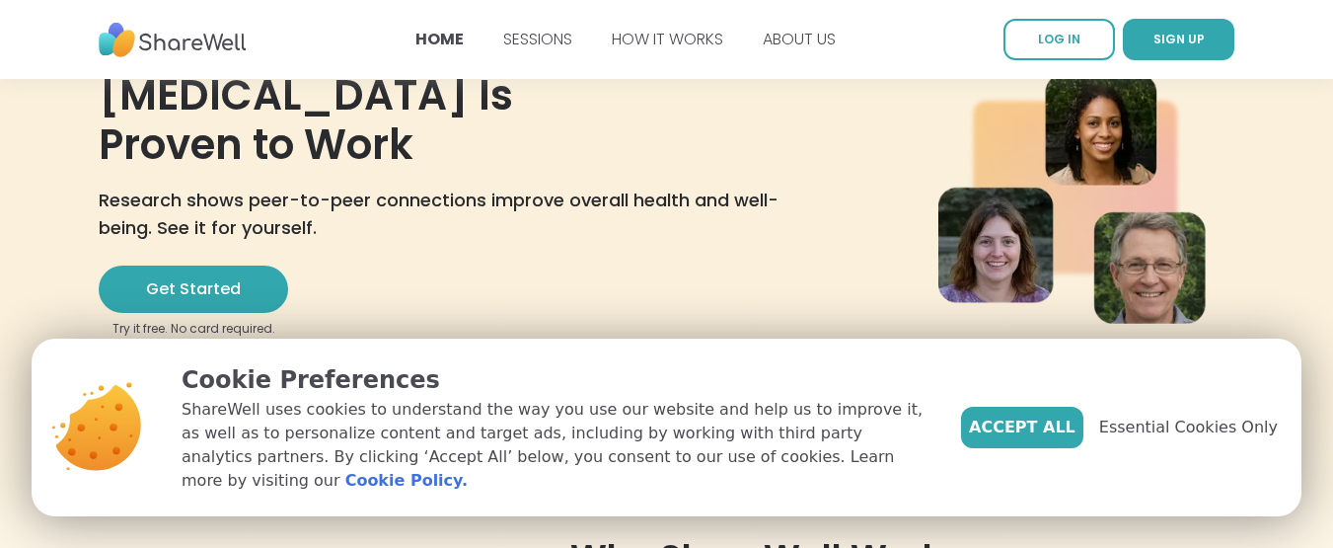
scroll to position [158, 0]
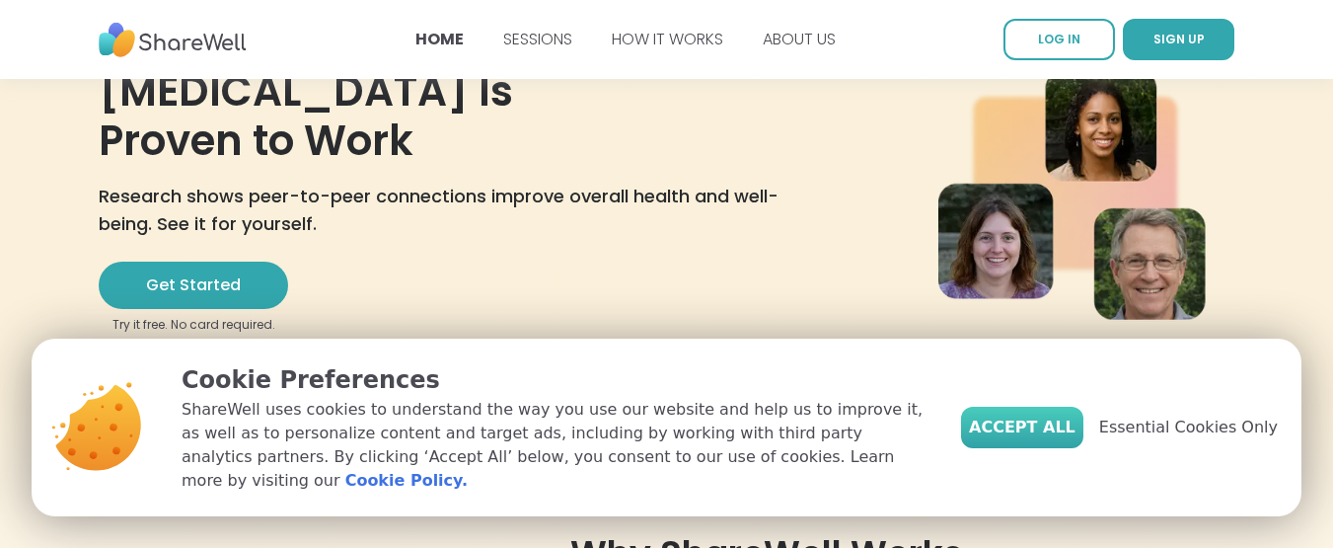
click at [1031, 438] on span "Accept All" at bounding box center [1022, 427] width 107 height 24
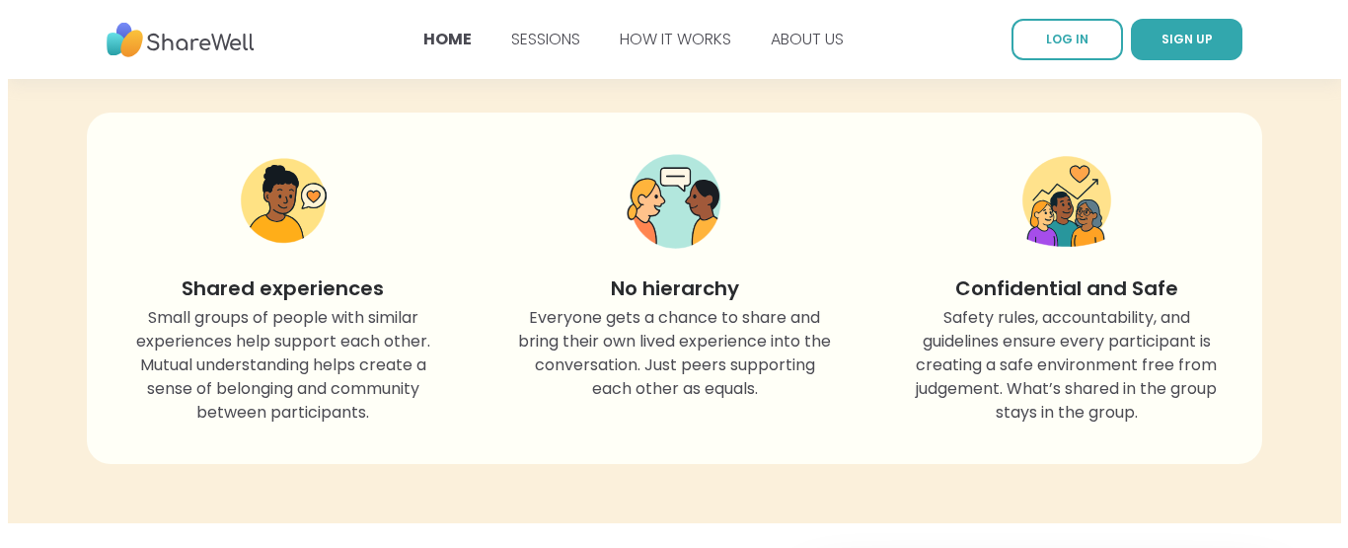
scroll to position [1737, 0]
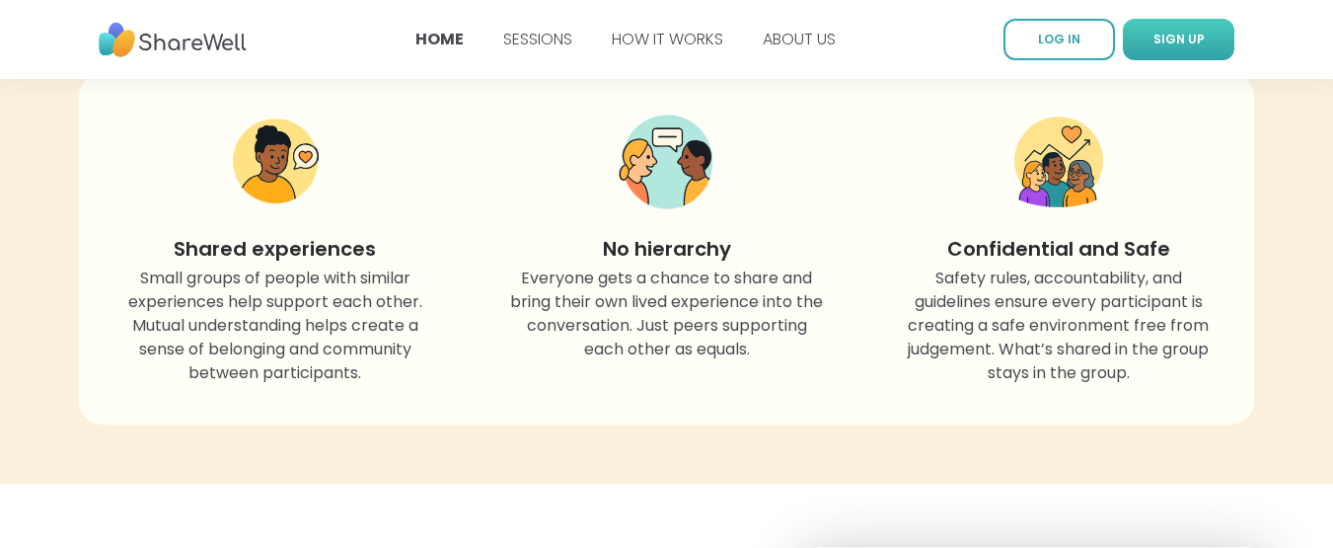
click at [1185, 36] on span "SIGN UP" at bounding box center [1179, 39] width 51 height 17
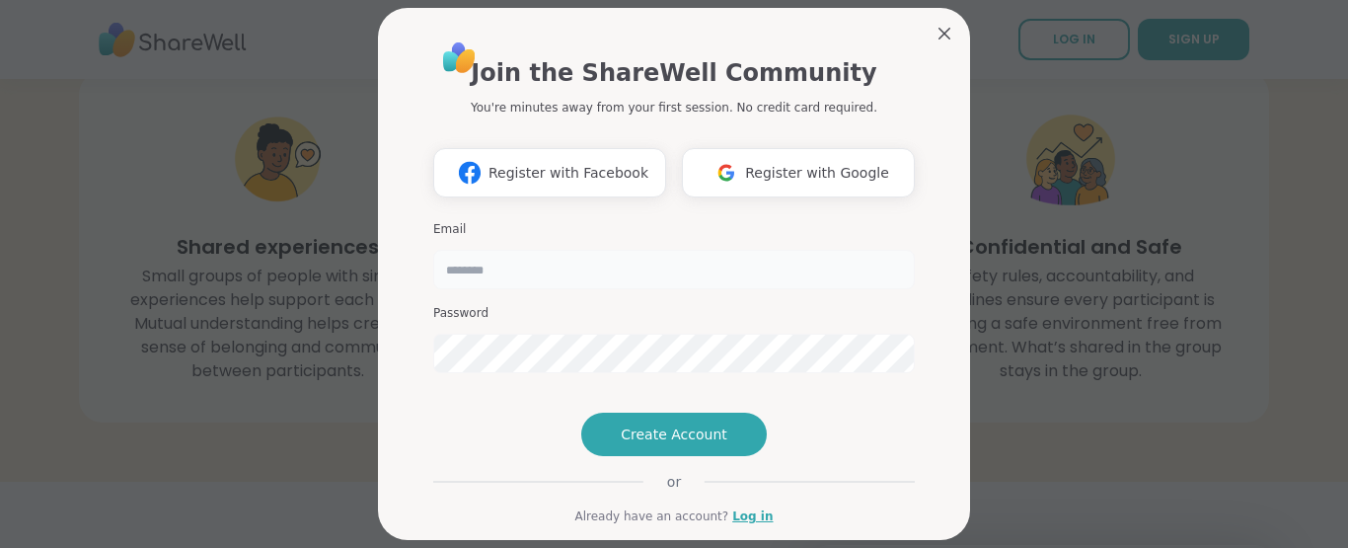
click at [545, 269] on input "email" at bounding box center [674, 269] width 482 height 39
type input "**********"
click at [640, 444] on span "Create Account" at bounding box center [674, 434] width 107 height 20
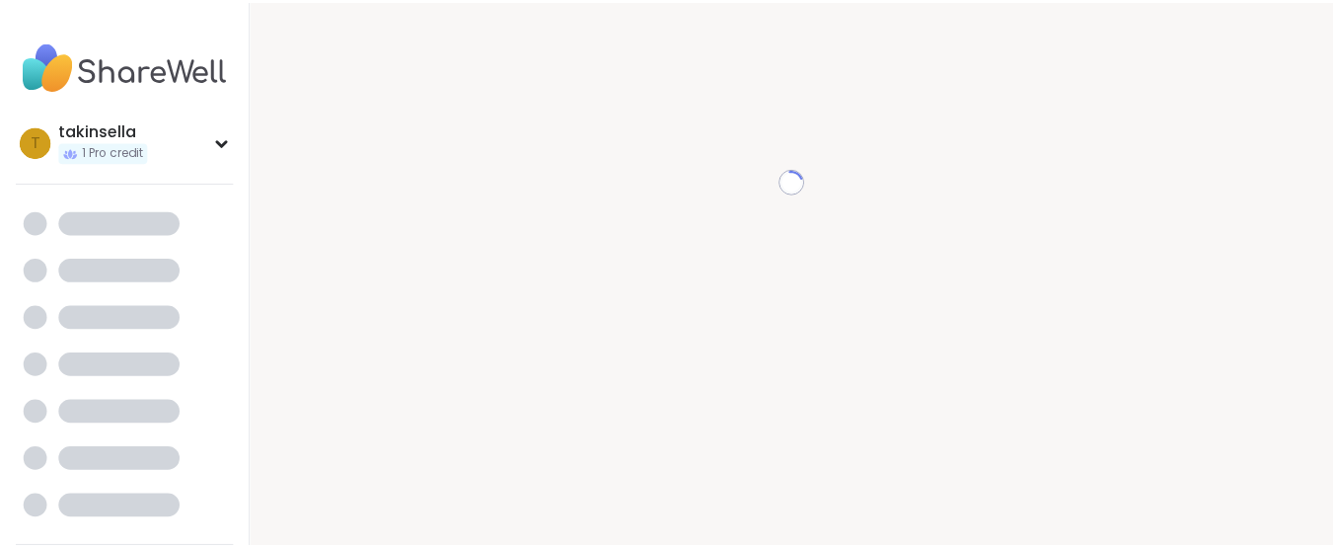
scroll to position [20, 0]
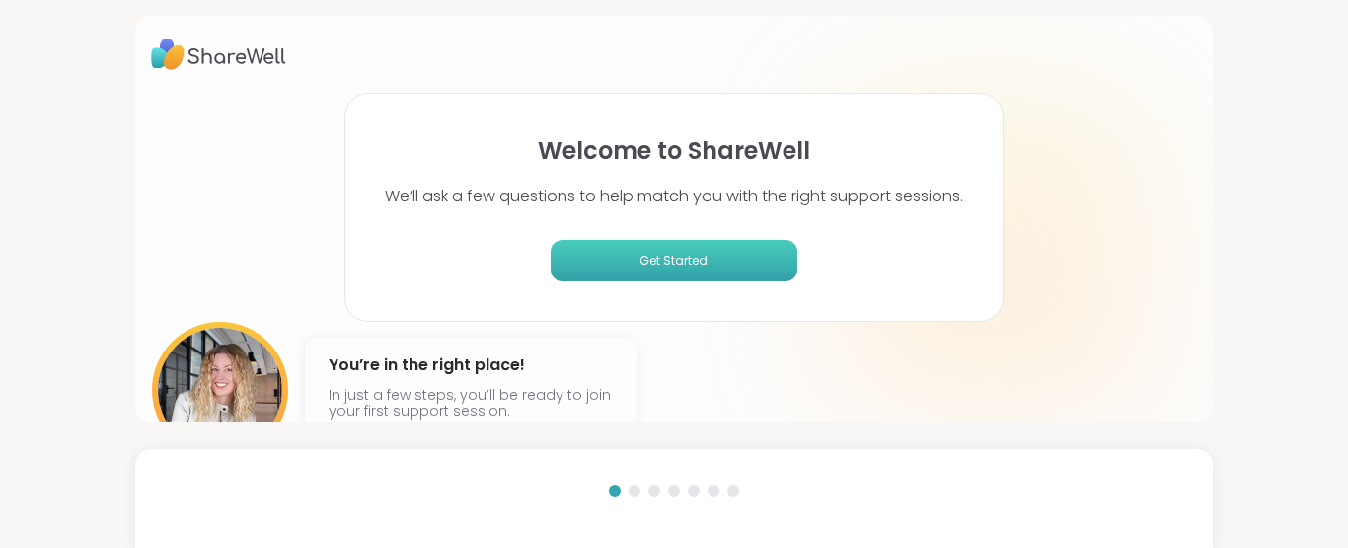
click at [679, 250] on button "Get Started" at bounding box center [674, 260] width 247 height 41
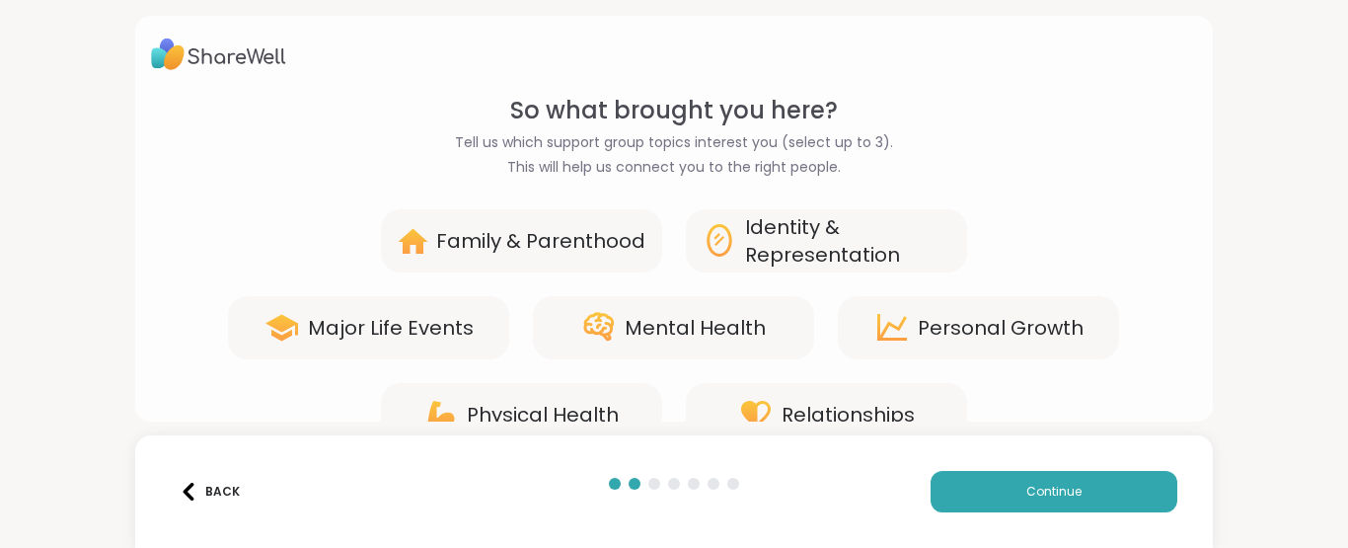
click at [987, 318] on div "Personal Growth" at bounding box center [1001, 328] width 166 height 28
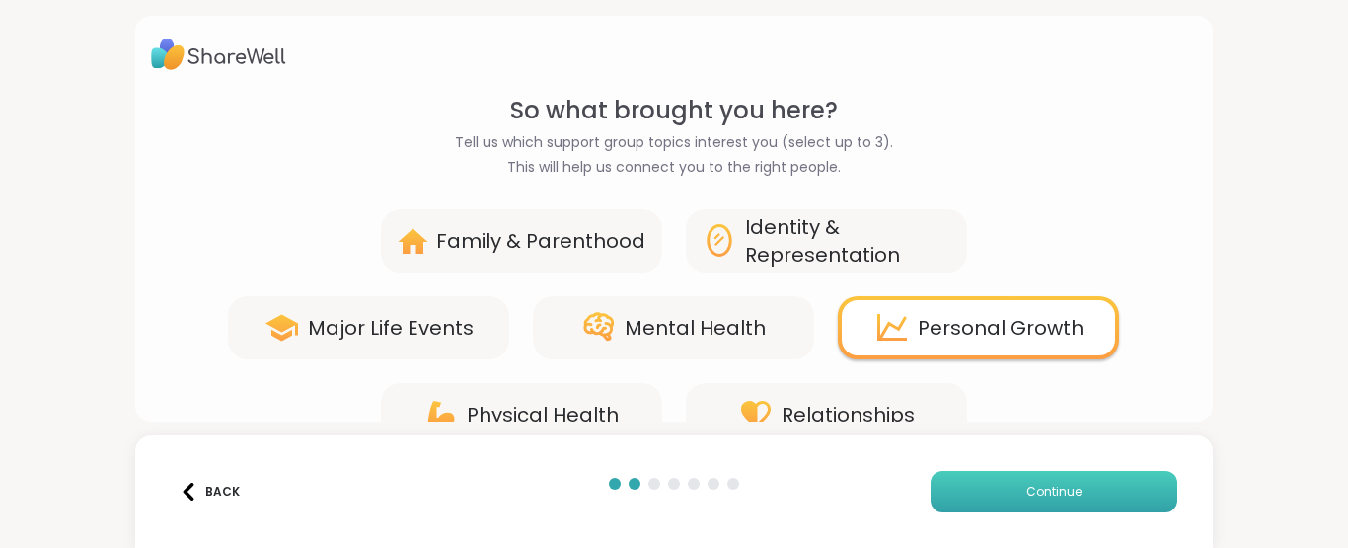
click at [1031, 487] on span "Continue" at bounding box center [1053, 492] width 55 height 18
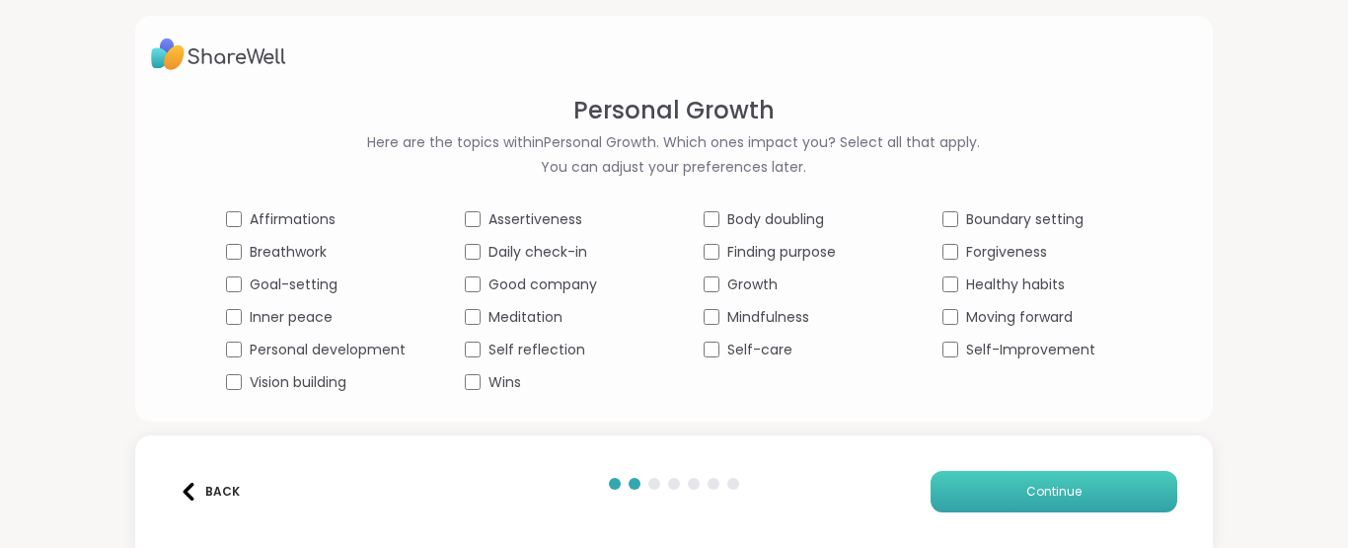
click at [1035, 494] on span "Continue" at bounding box center [1053, 492] width 55 height 18
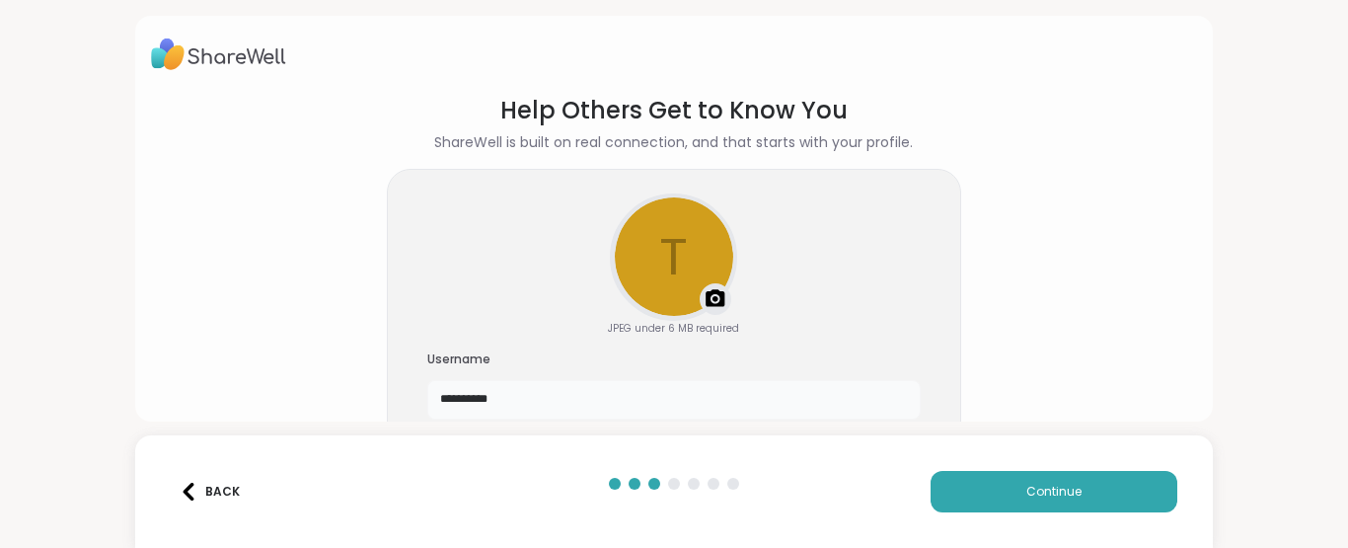
click at [554, 401] on input "**********" at bounding box center [673, 399] width 493 height 39
type input "*"
click at [1034, 489] on span "Continue" at bounding box center [1053, 492] width 55 height 18
click at [489, 392] on input "*****" at bounding box center [673, 399] width 493 height 39
type input "*"
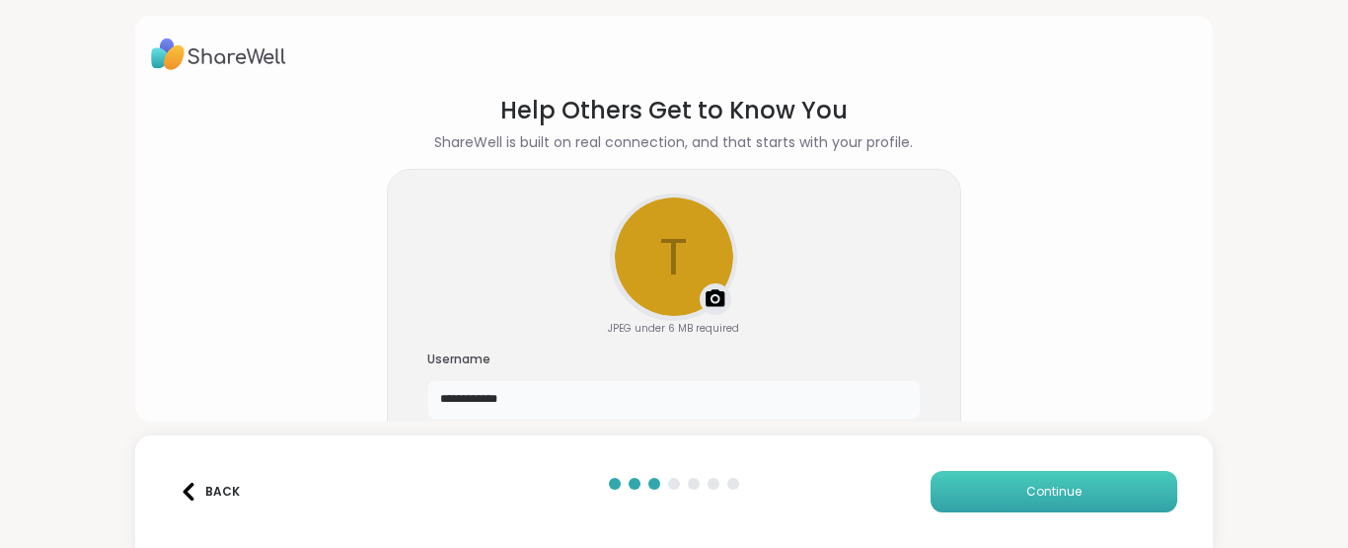
type input "**********"
click at [1019, 478] on button "Continue" at bounding box center [1054, 491] width 247 height 41
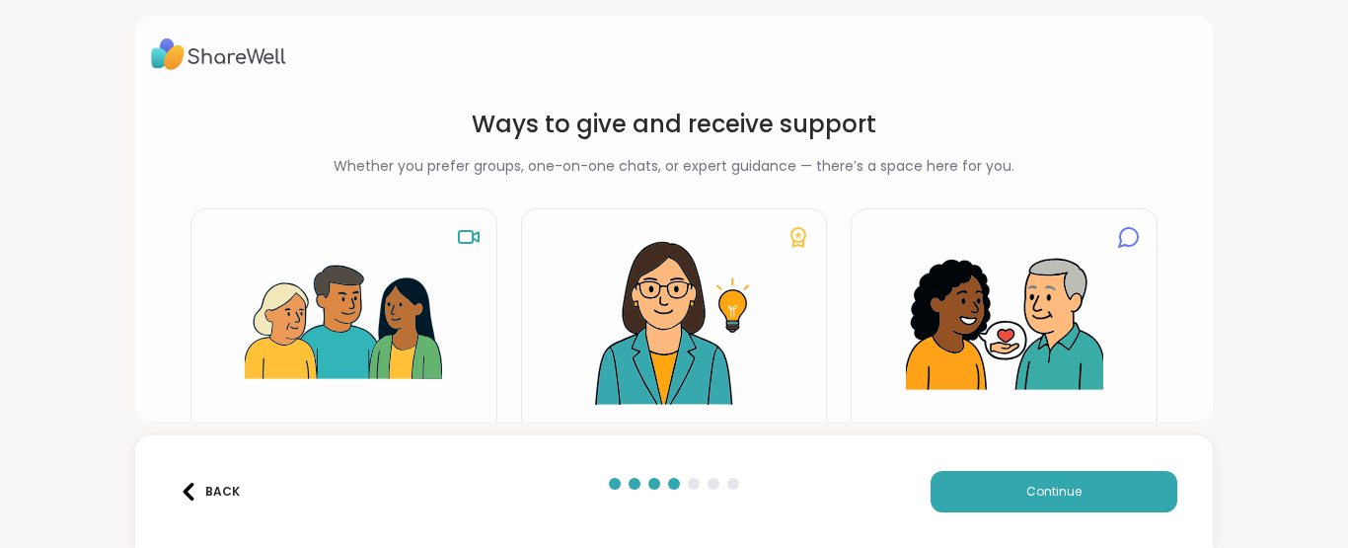
click at [1332, 352] on html "Ways to give and receive support Whether you prefer groups, one-on-one chats, o…" at bounding box center [674, 274] width 1348 height 548
click at [1332, 504] on html "Ways to give and receive support Whether you prefer groups, one-on-one chats, o…" at bounding box center [674, 274] width 1348 height 548
click at [835, 405] on div "Group Support Sessions Join or host [MEDICAL_DATA] groups to share your experie…" at bounding box center [674, 361] width 968 height 306
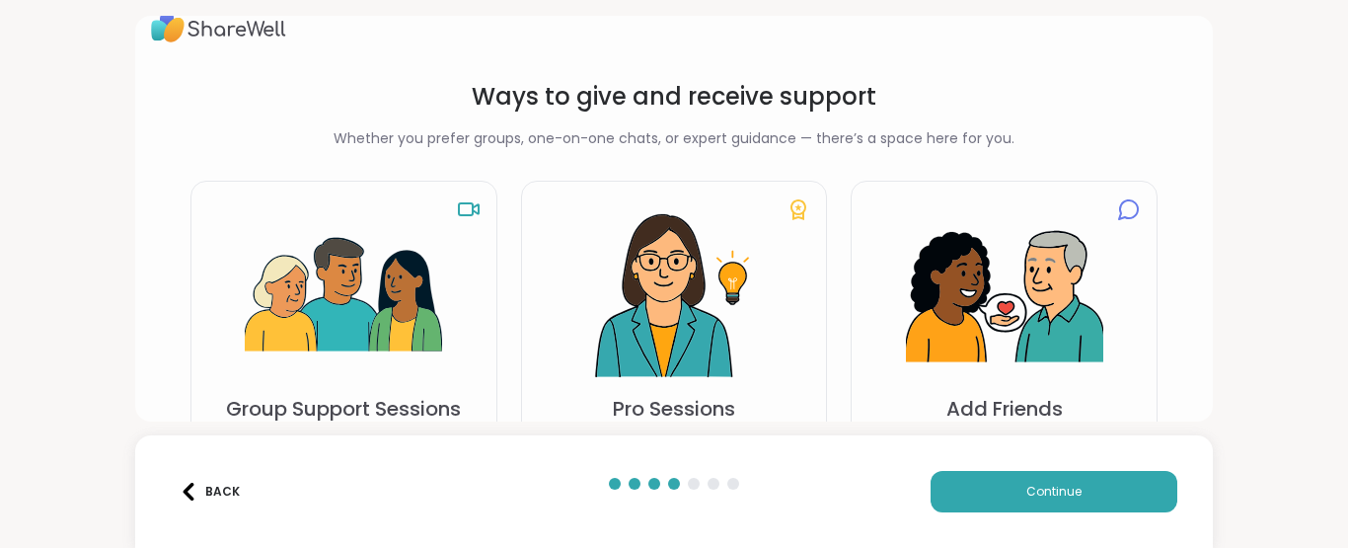
click at [835, 405] on div "Group Support Sessions Join or host [MEDICAL_DATA] groups to share your experie…" at bounding box center [674, 334] width 968 height 306
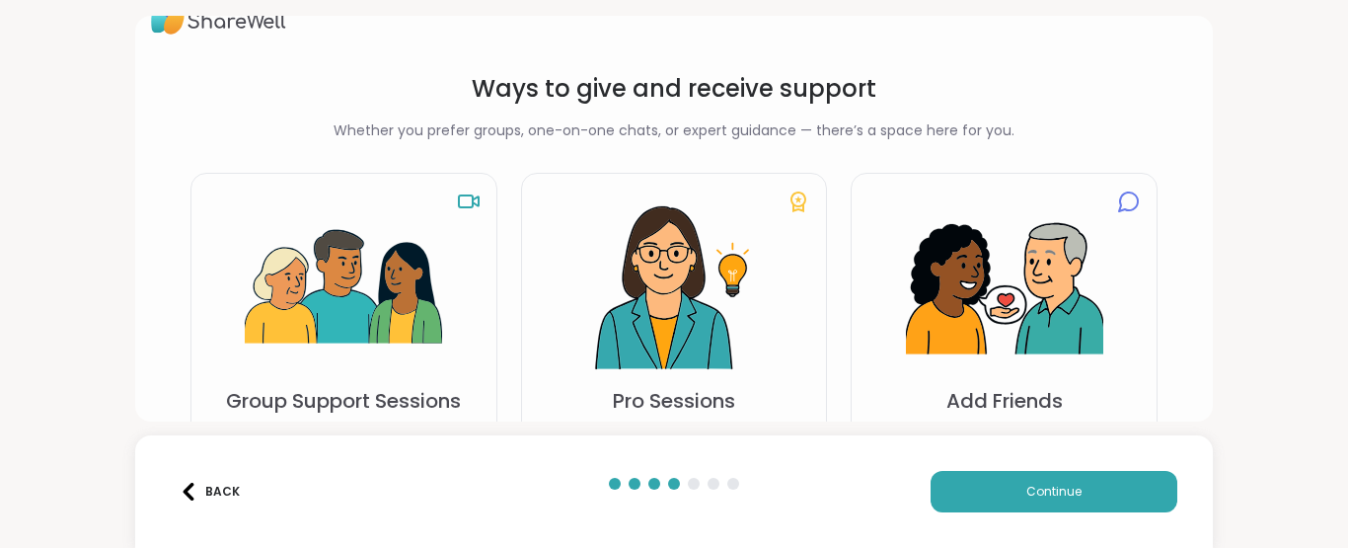
click at [342, 261] on img at bounding box center [343, 287] width 197 height 197
click at [369, 383] on img at bounding box center [343, 287] width 197 height 197
click at [1026, 495] on span "Continue" at bounding box center [1053, 492] width 55 height 18
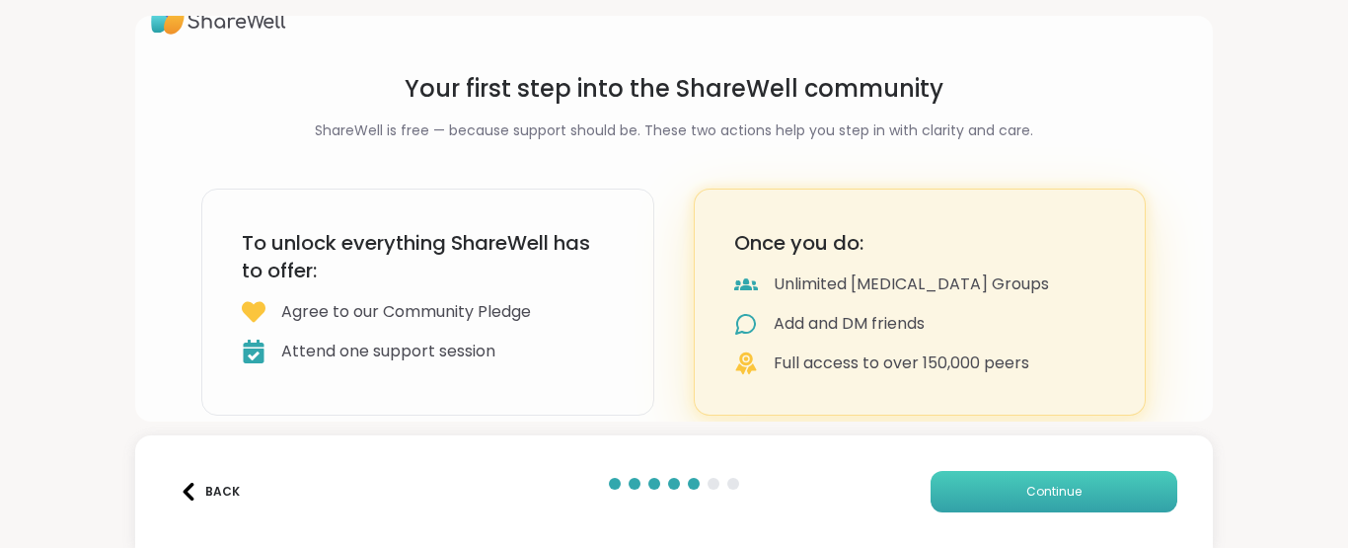
click at [1026, 488] on span "Continue" at bounding box center [1053, 492] width 55 height 18
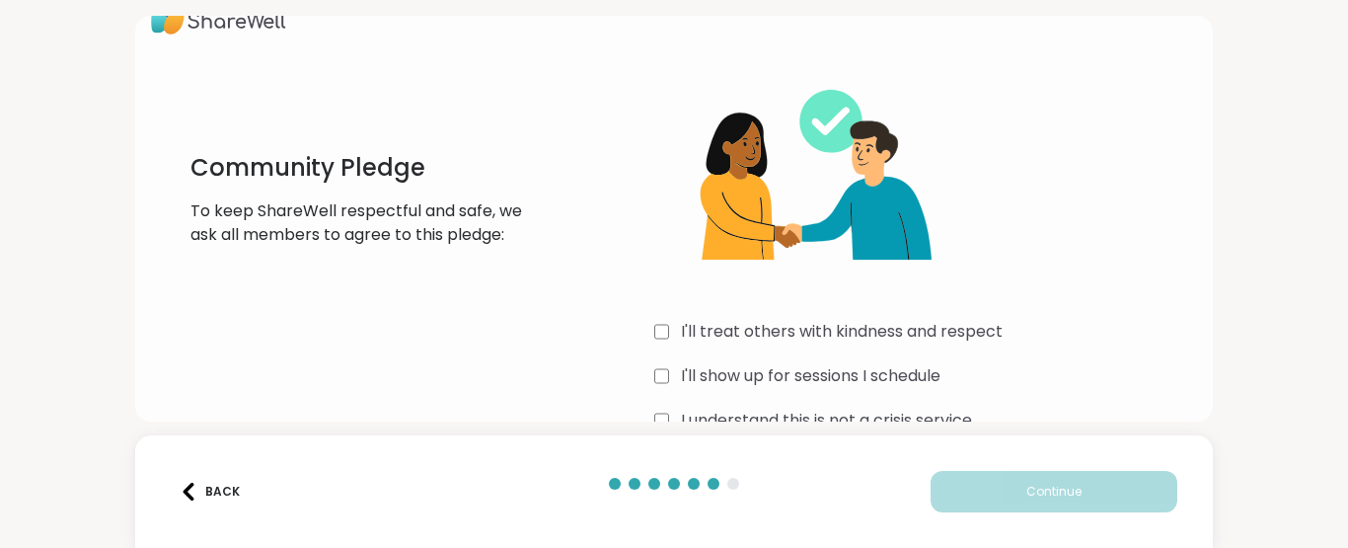
click at [1332, 412] on html "Community Pledge To keep ShareWell respectful and safe, we ask all members to a…" at bounding box center [674, 274] width 1348 height 548
click at [1332, 424] on html "Community Pledge To keep ShareWell respectful and safe, we ask all members to a…" at bounding box center [674, 274] width 1348 height 548
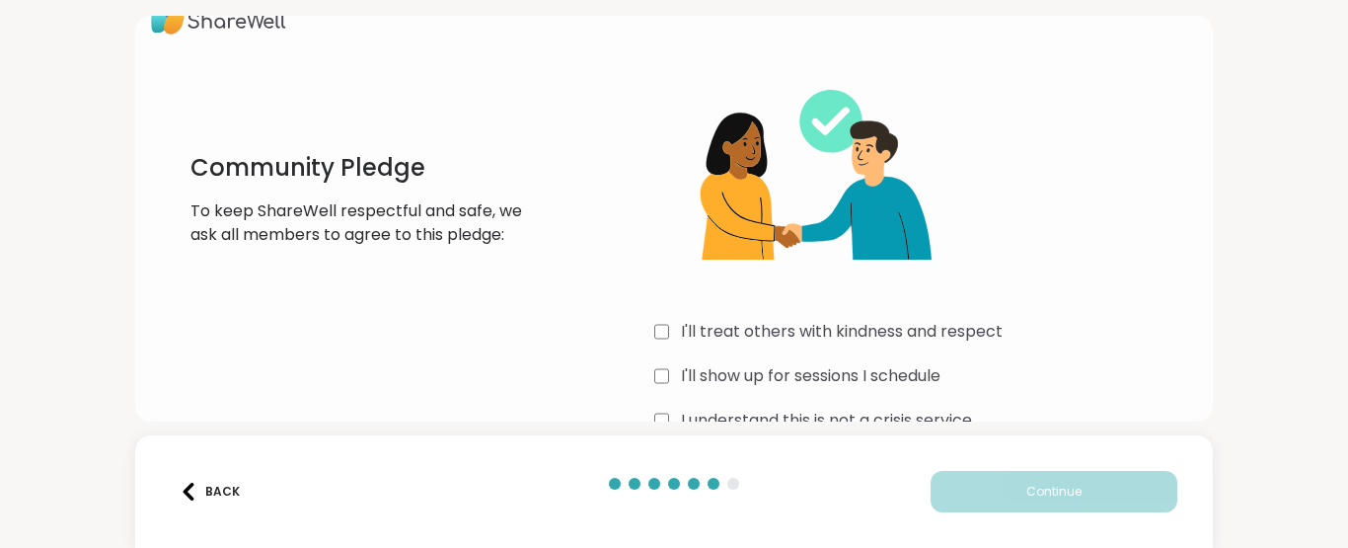
click at [1108, 372] on div "I'll show up for sessions I schedule" at bounding box center [925, 376] width 543 height 24
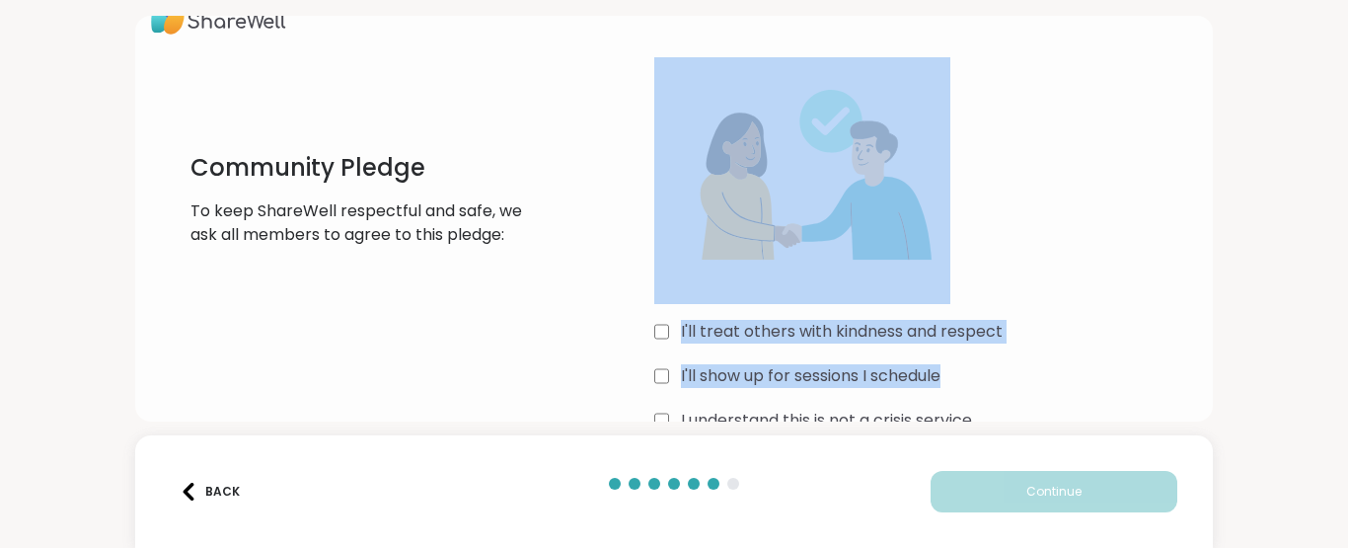
drag, startPoint x: 1108, startPoint y: 372, endPoint x: 1086, endPoint y: 172, distance: 201.5
click at [1086, 172] on div "I'll treat others with kindness and respect I'll show up for sessions I schedul…" at bounding box center [925, 266] width 543 height 419
click at [1240, 387] on div "Community Pledge To keep ShareWell respectful and safe, we ask all members to a…" at bounding box center [674, 274] width 1348 height 548
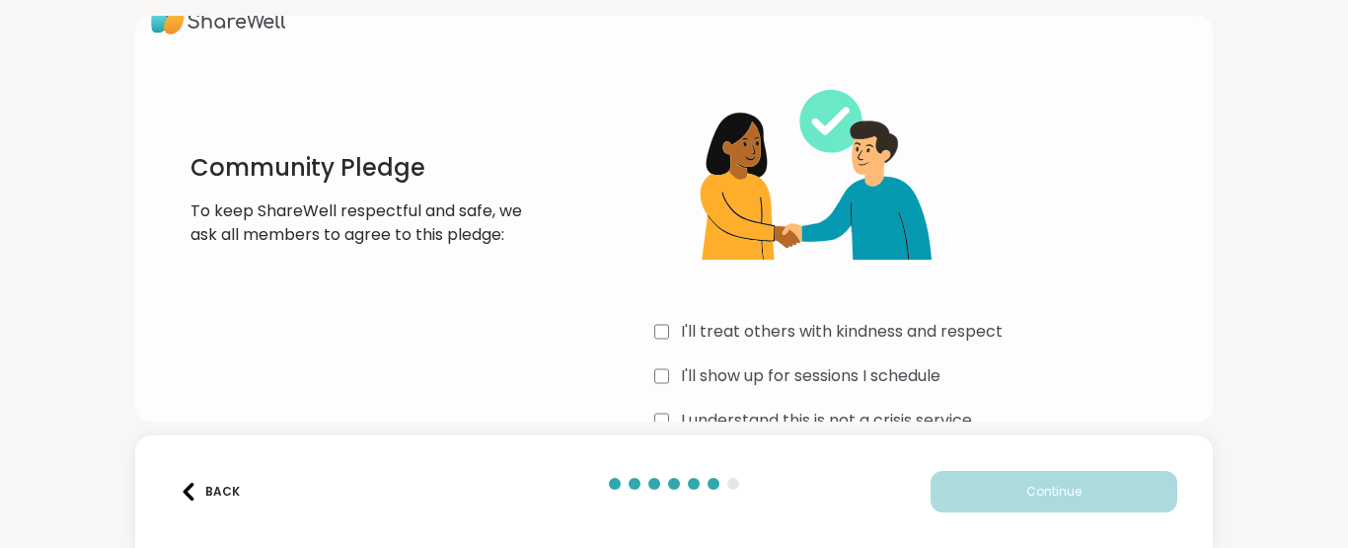
click at [1240, 387] on div "Community Pledge To keep ShareWell respectful and safe, we ask all members to a…" at bounding box center [674, 274] width 1348 height 548
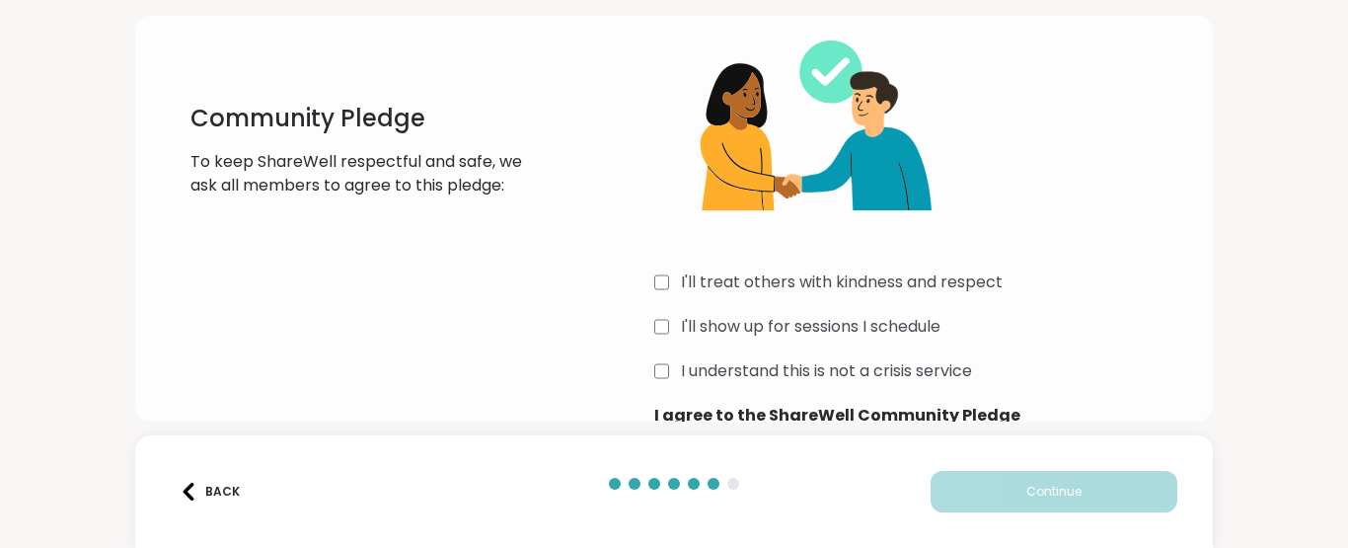
scroll to position [107, 0]
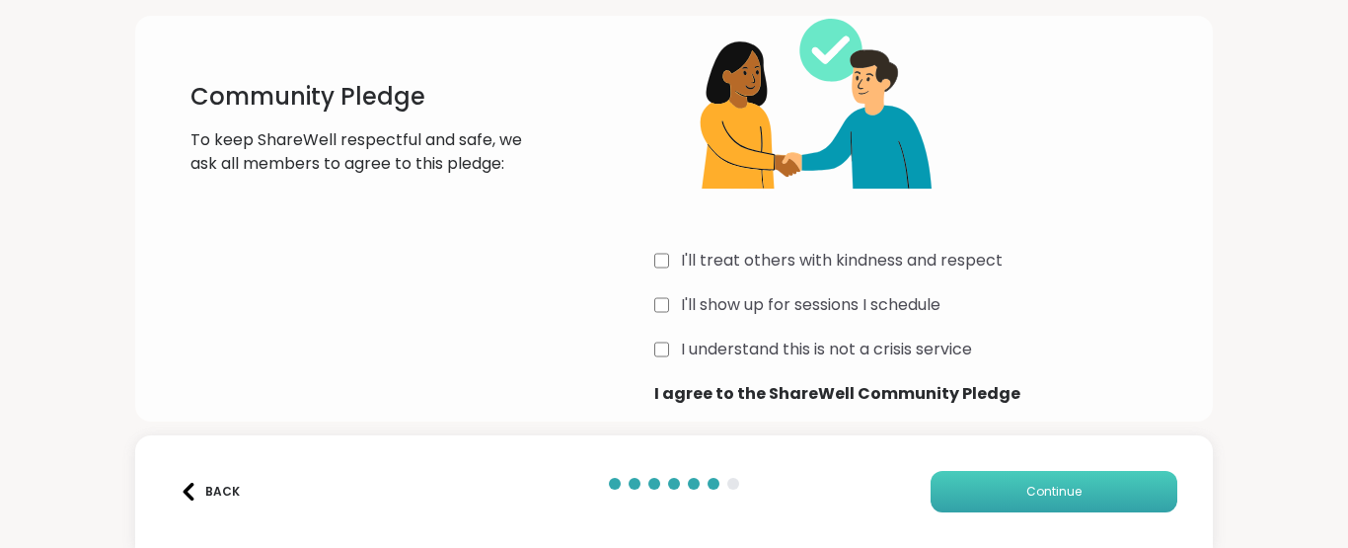
click at [1009, 487] on button "Continue" at bounding box center [1054, 491] width 247 height 41
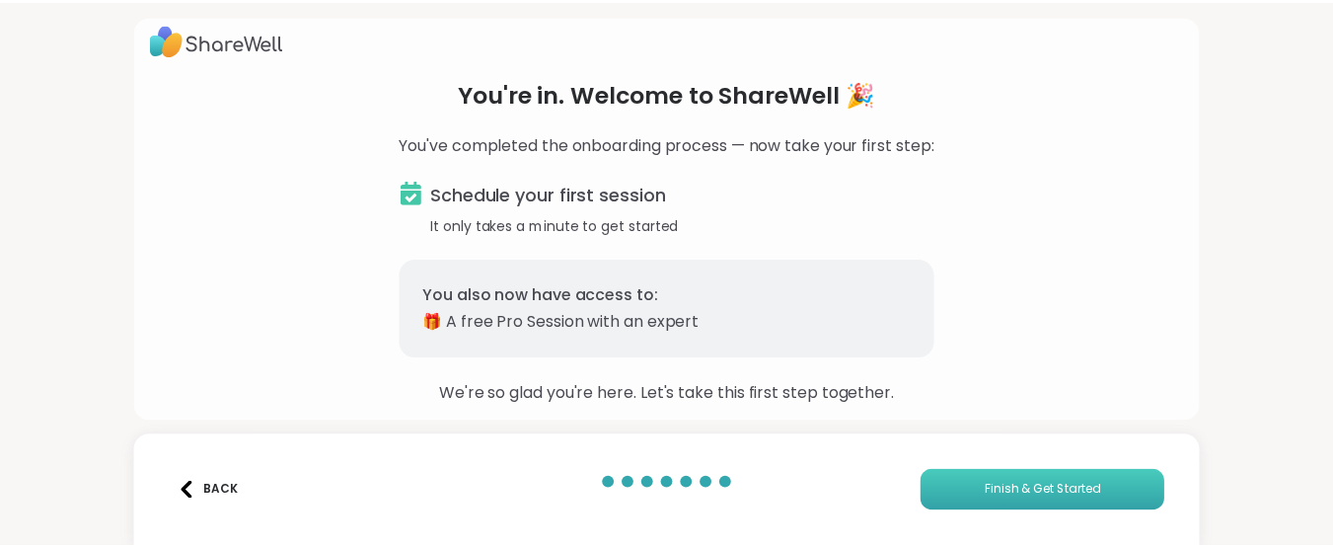
scroll to position [15, 0]
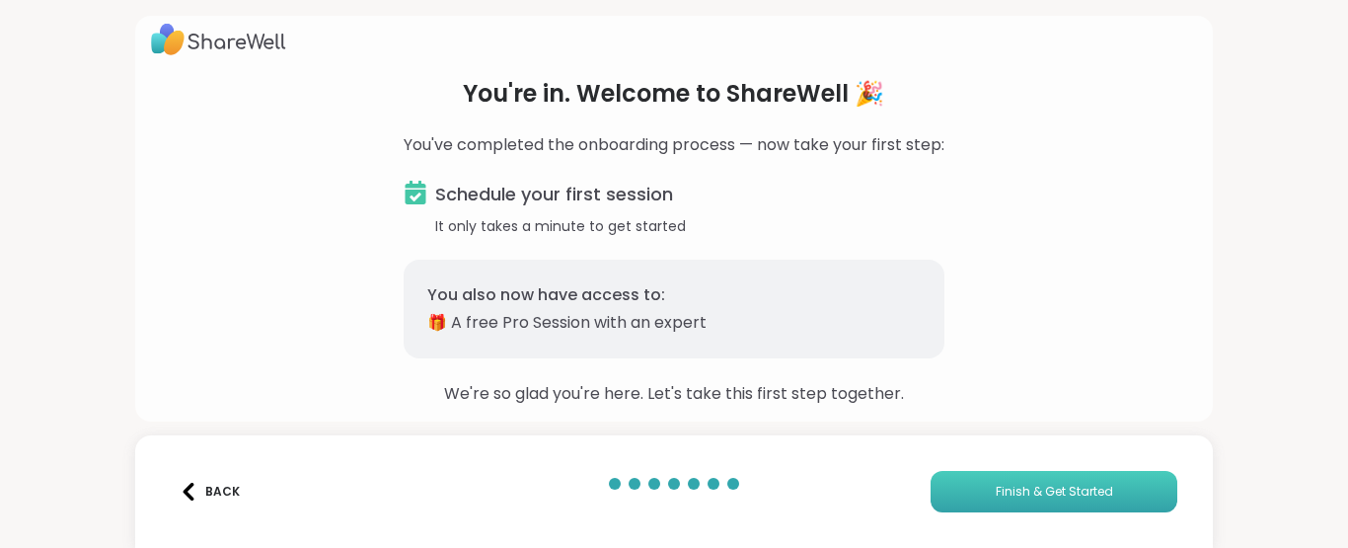
click at [1023, 480] on button "Finish & Get Started" at bounding box center [1054, 491] width 247 height 41
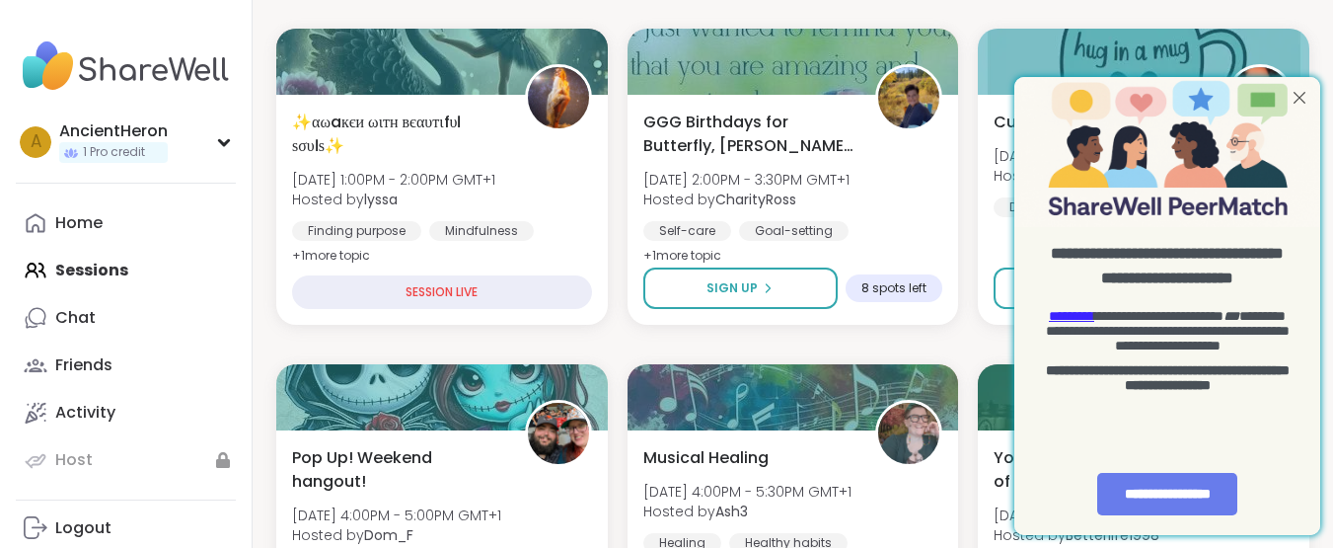
scroll to position [395, 0]
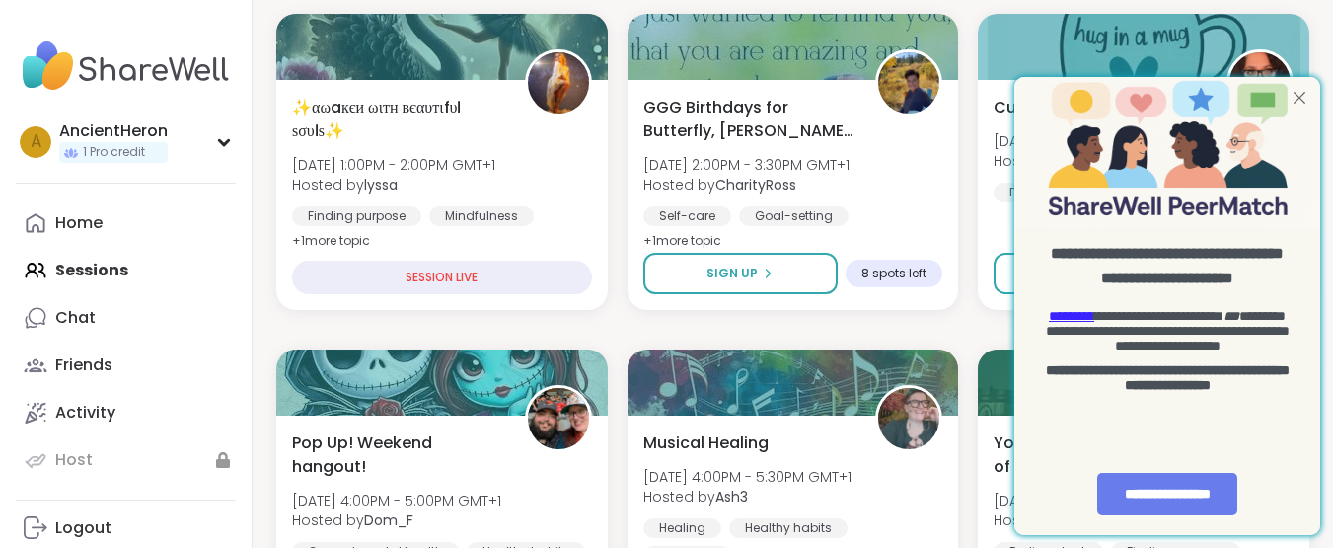
click at [1296, 91] on div at bounding box center [1300, 98] width 26 height 26
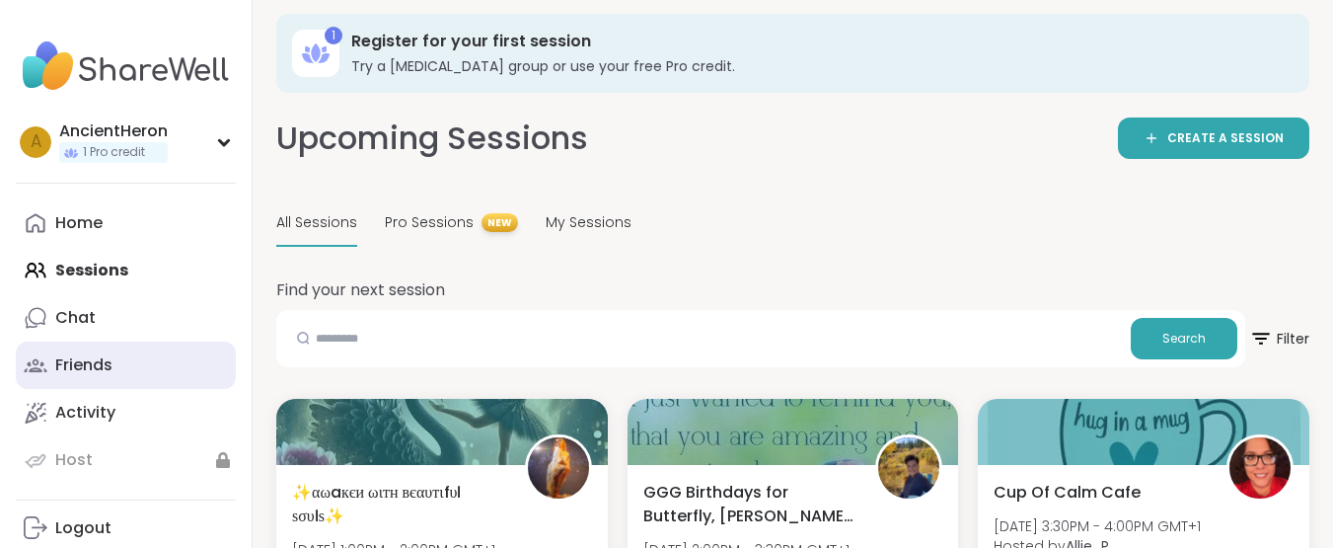
scroll to position [0, 0]
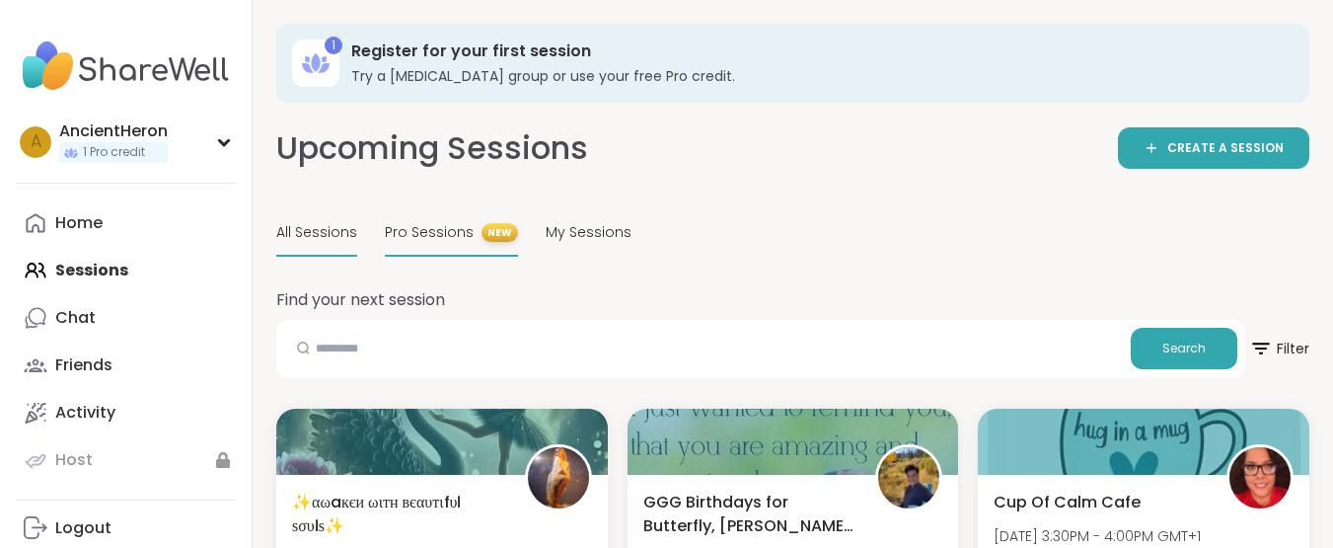
click at [431, 236] on span "Pro Sessions" at bounding box center [429, 232] width 89 height 21
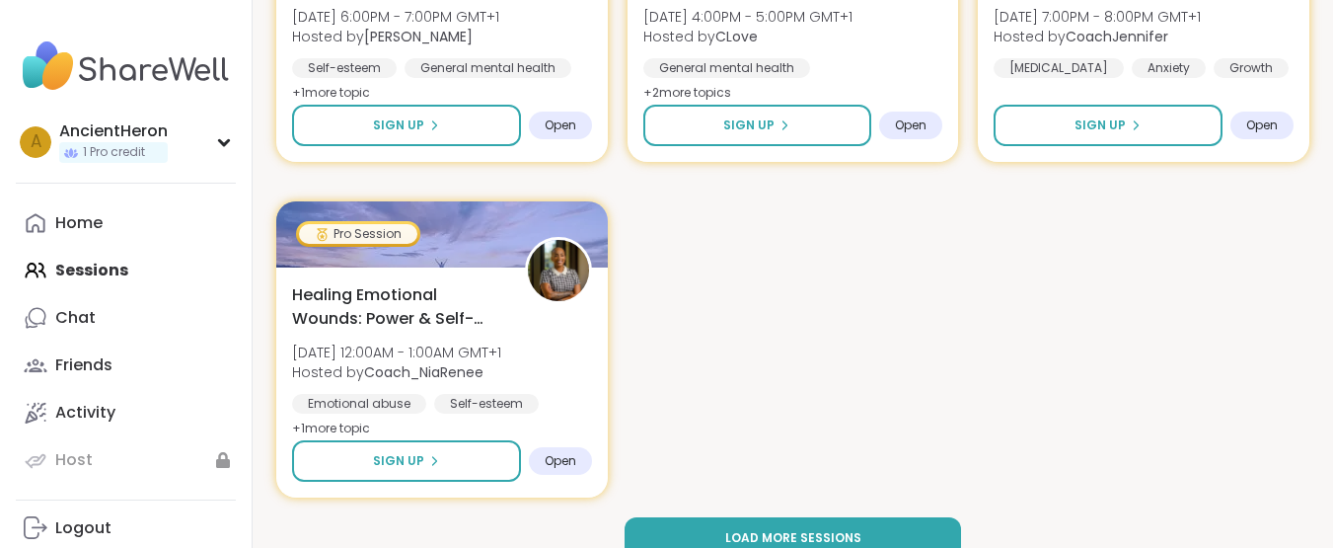
scroll to position [2850, 0]
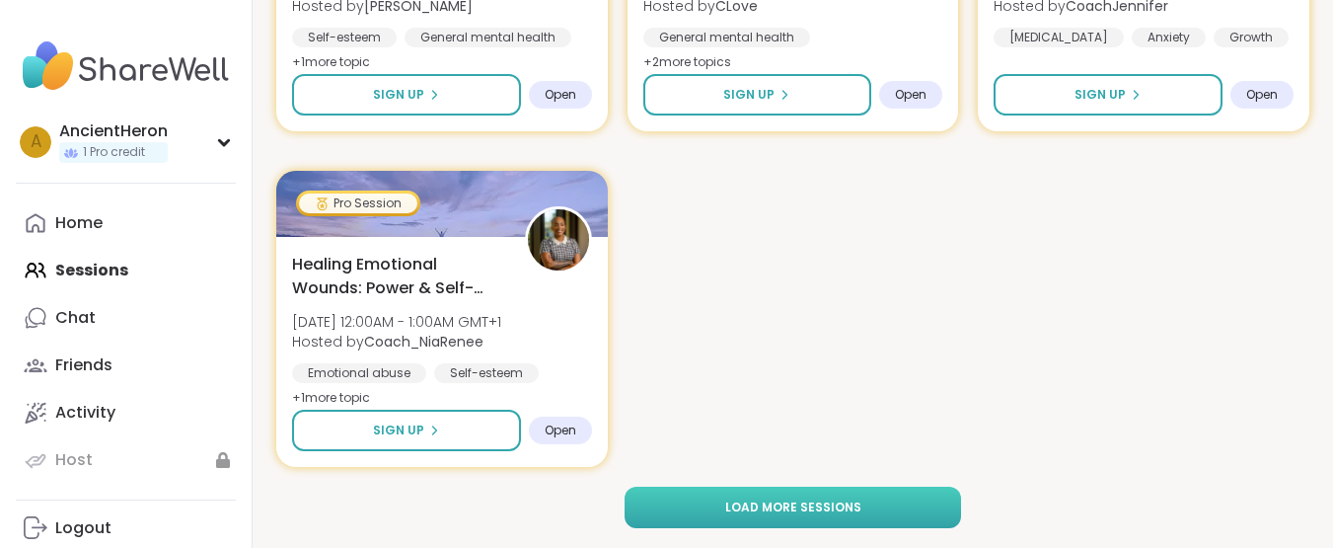
click at [801, 521] on button "Load more sessions" at bounding box center [793, 507] width 337 height 41
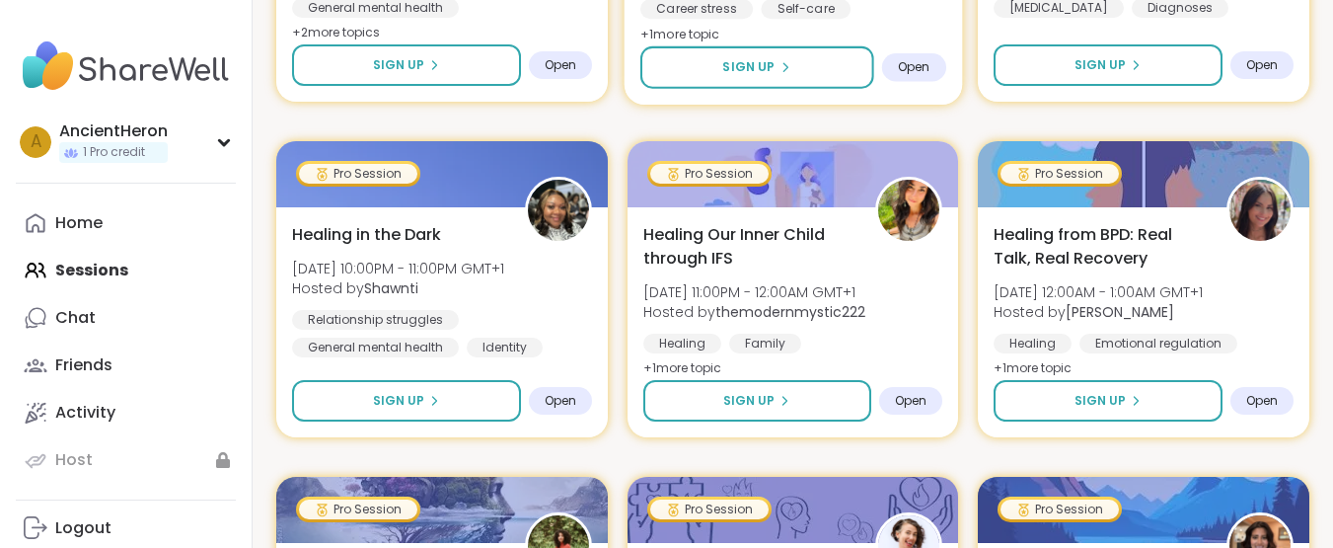
scroll to position [1974, 0]
